Goal: Task Accomplishment & Management: Manage account settings

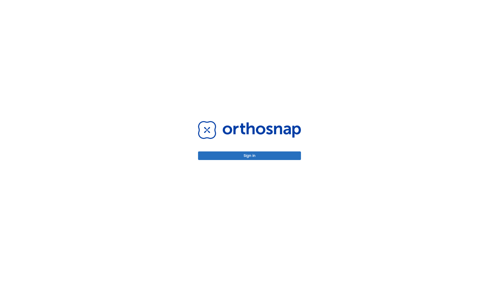
click at [249, 155] on button "Sign in" at bounding box center [249, 155] width 103 height 9
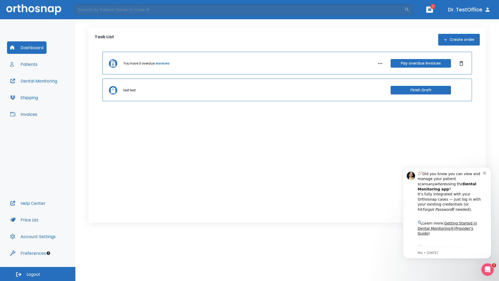
click at [38, 274] on span "Logout" at bounding box center [34, 274] width 14 height 6
